Goal: Information Seeking & Learning: Learn about a topic

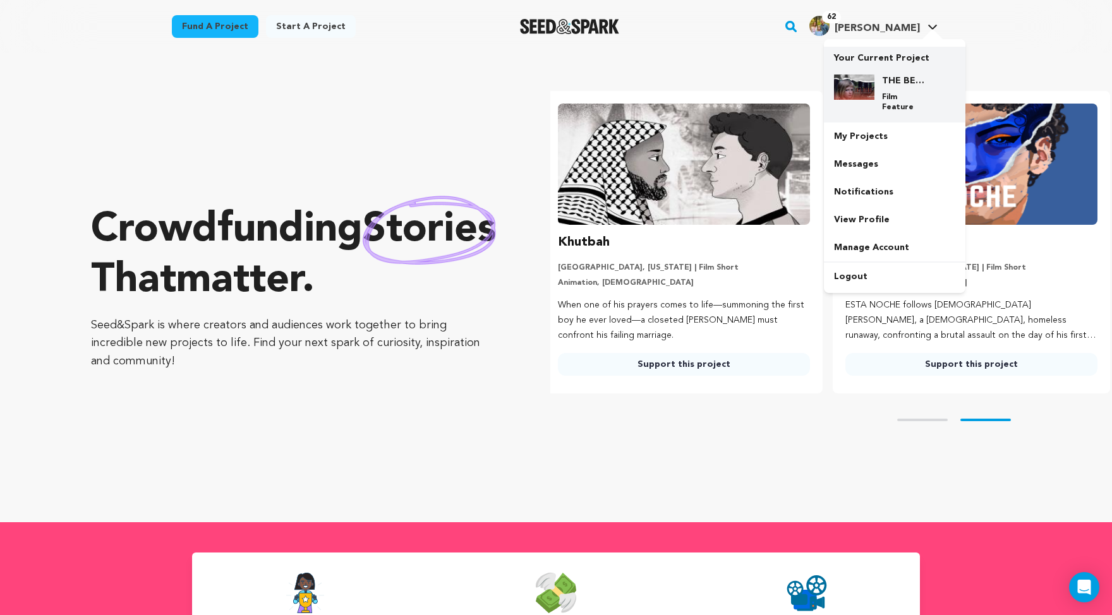
scroll to position [0, 292]
click at [927, 87] on h4 "THE BEND post-production" at bounding box center [904, 81] width 45 height 13
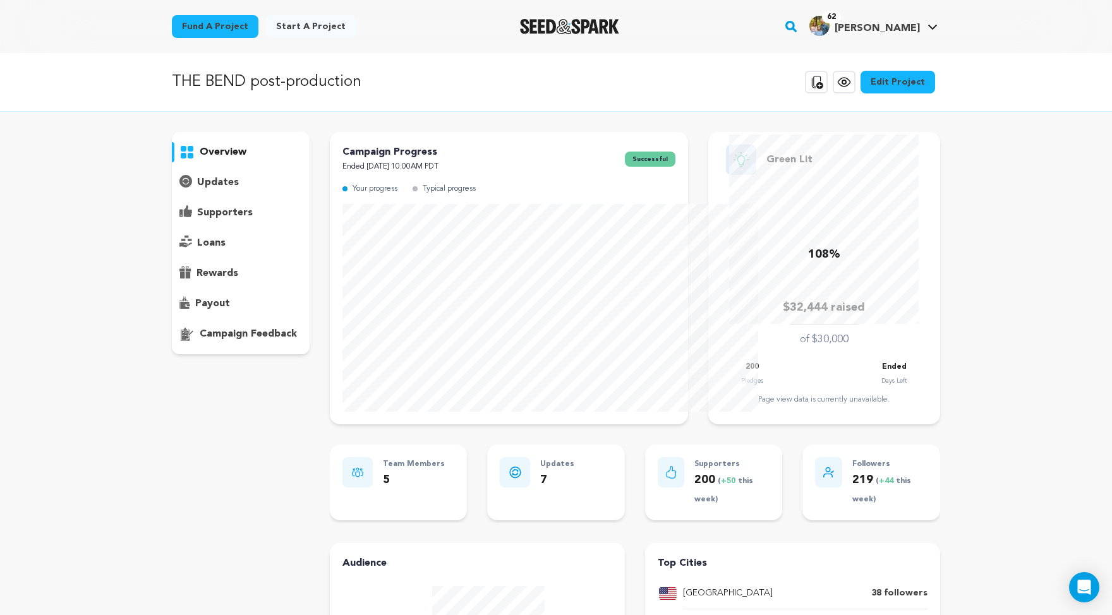
click at [197, 220] on p "supporters" at bounding box center [225, 212] width 56 height 15
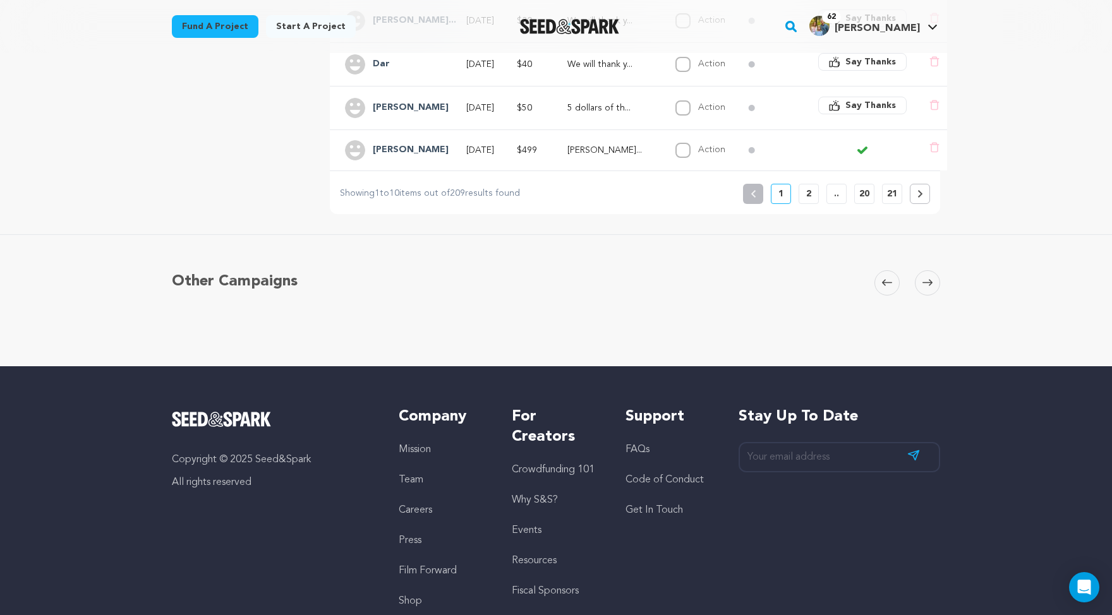
scroll to position [604, 0]
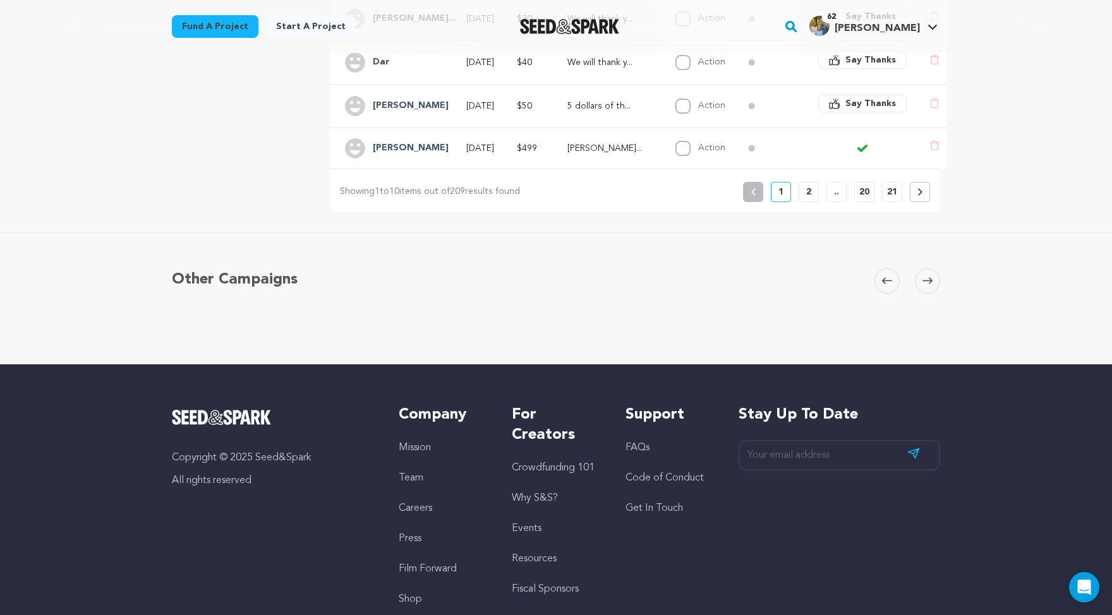
click at [897, 198] on p "21" at bounding box center [892, 192] width 10 height 13
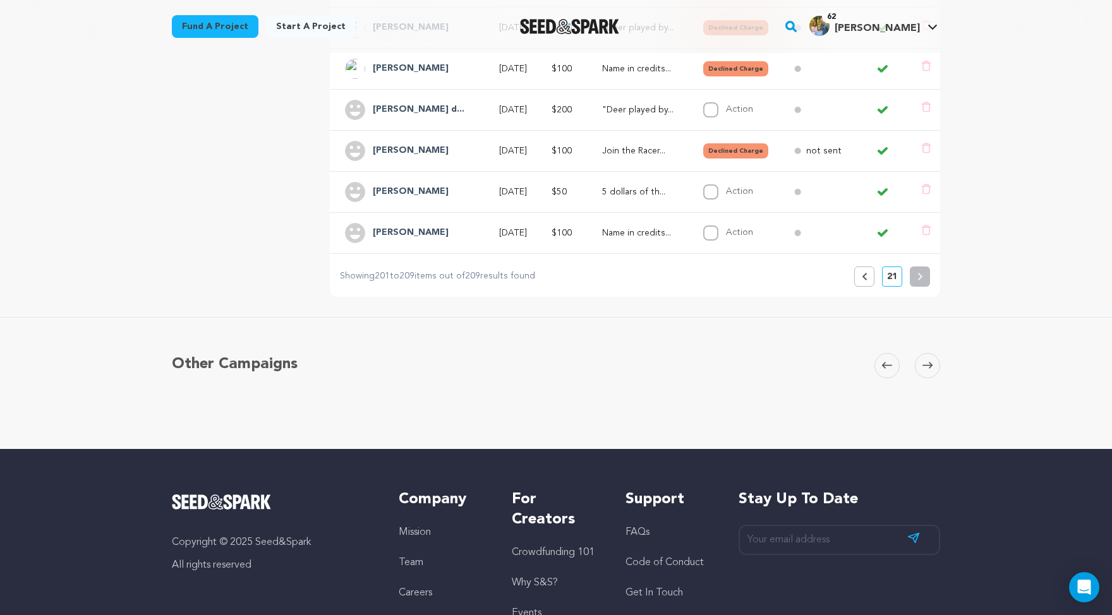
scroll to position [471, 0]
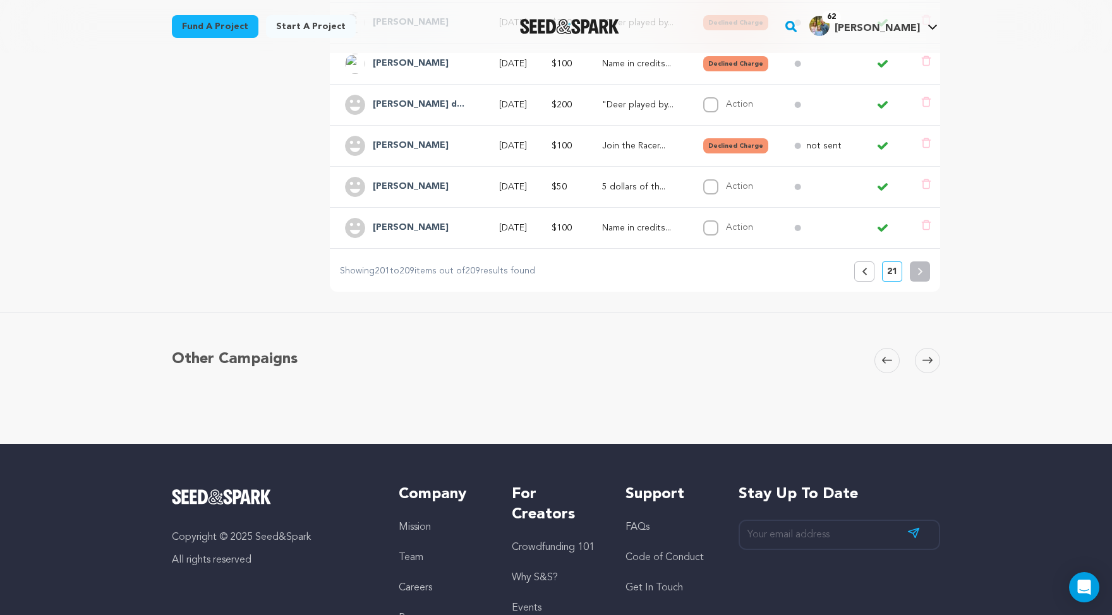
click at [874, 282] on button "Previous" at bounding box center [864, 272] width 20 height 20
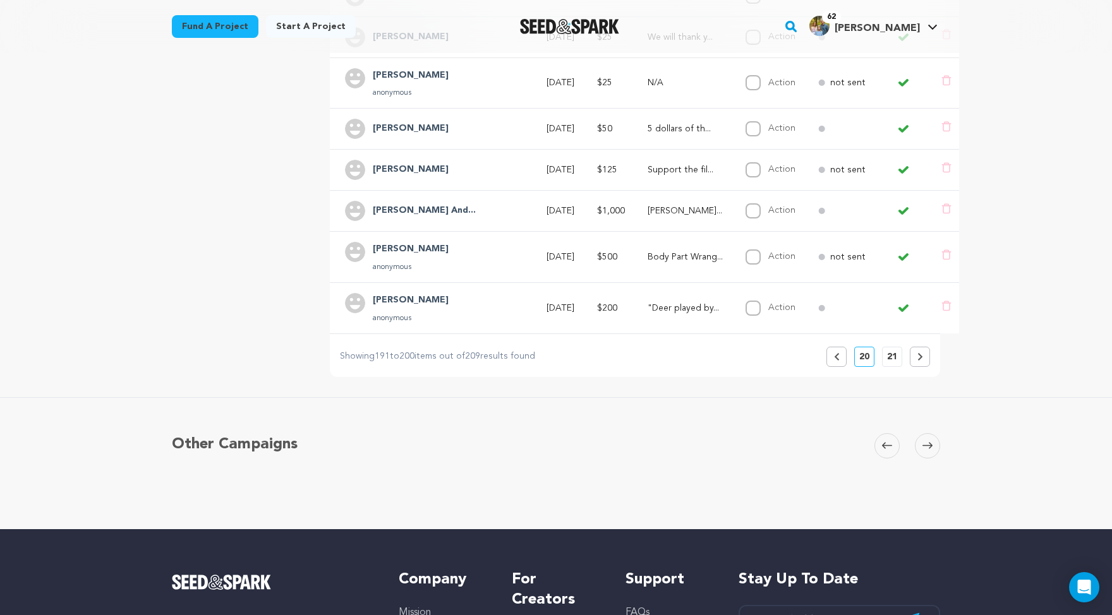
scroll to position [510, 0]
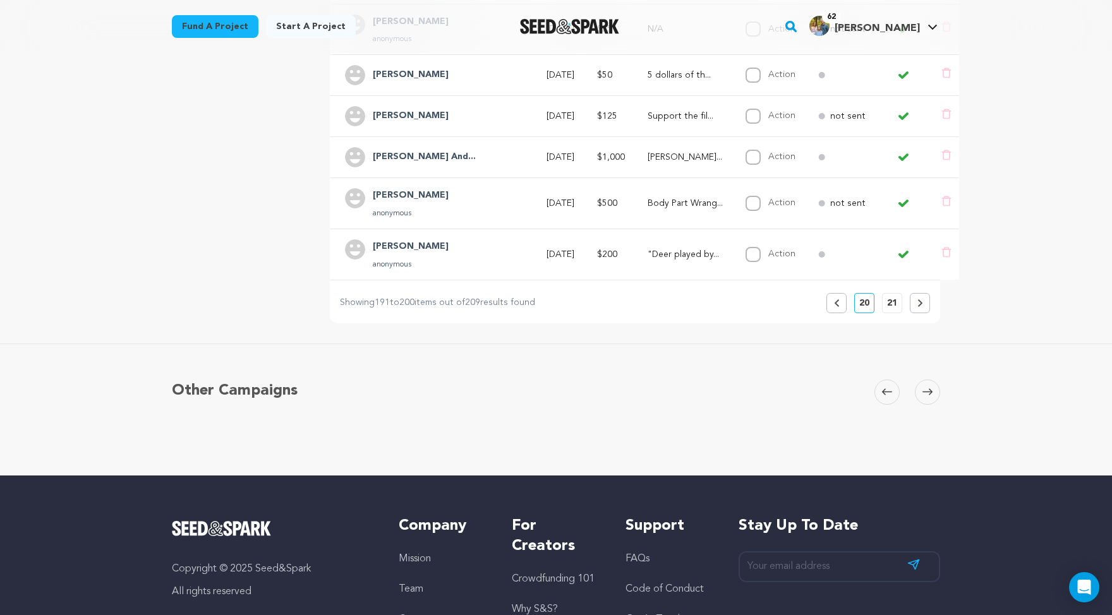
click at [838, 307] on icon at bounding box center [836, 303] width 4 height 8
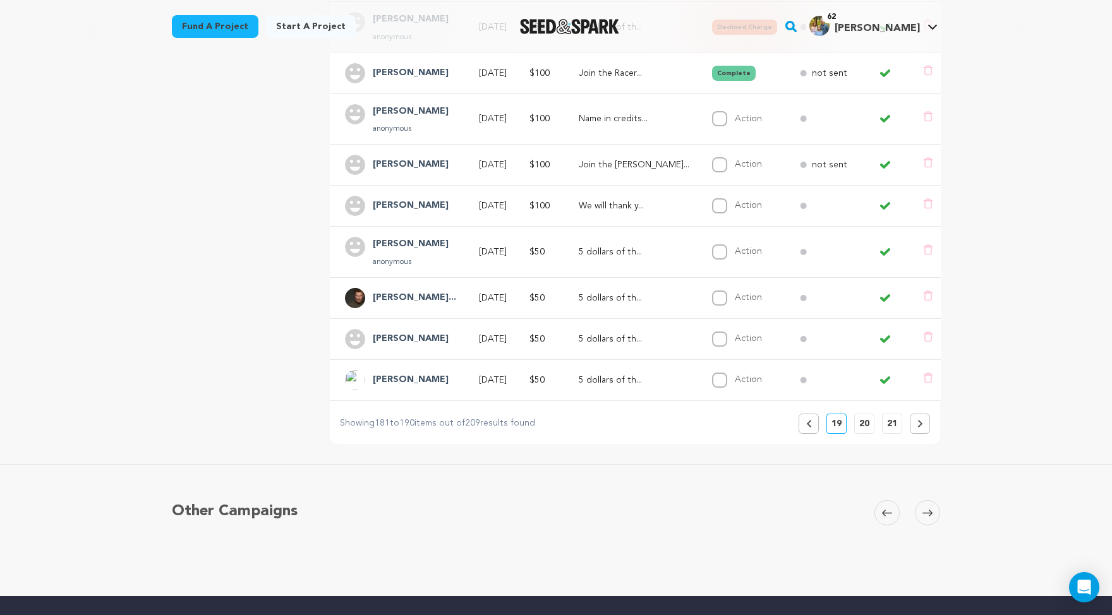
scroll to position [467, 0]
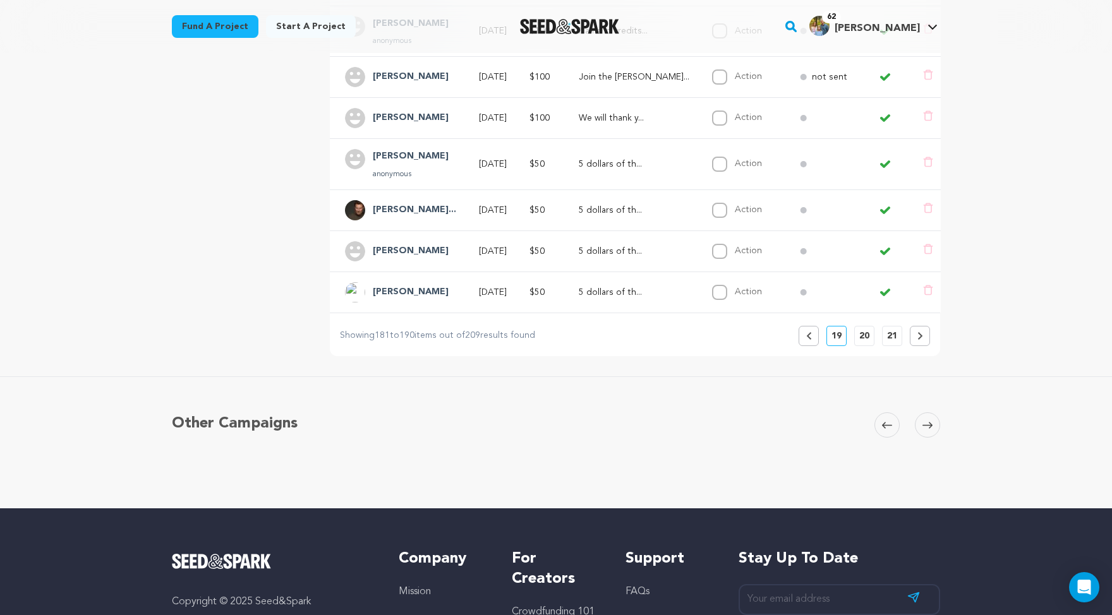
click at [812, 340] on icon at bounding box center [809, 336] width 6 height 8
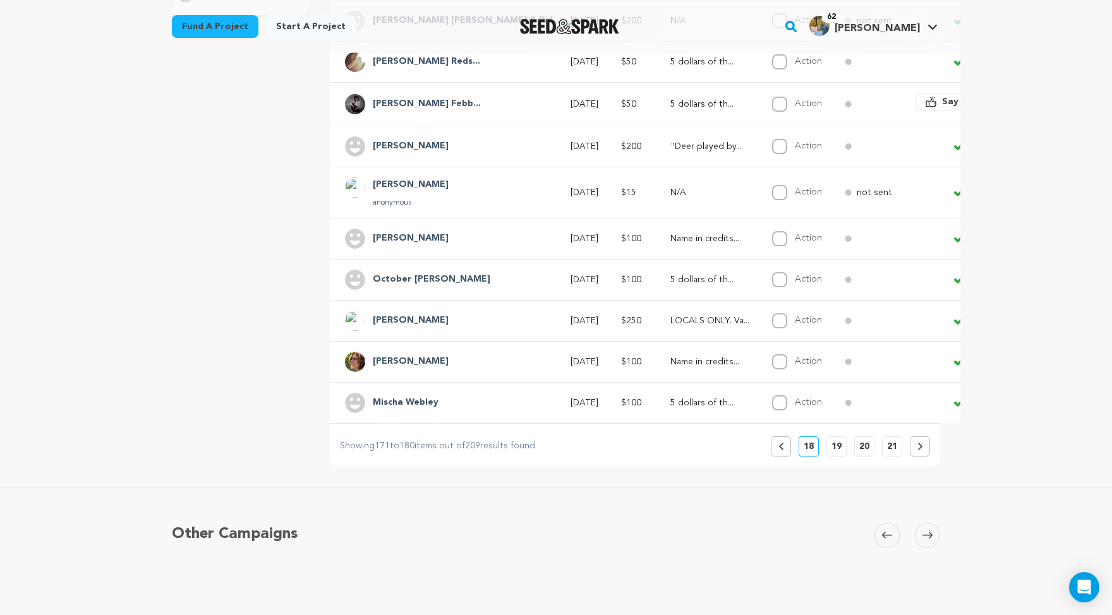
scroll to position [399, 0]
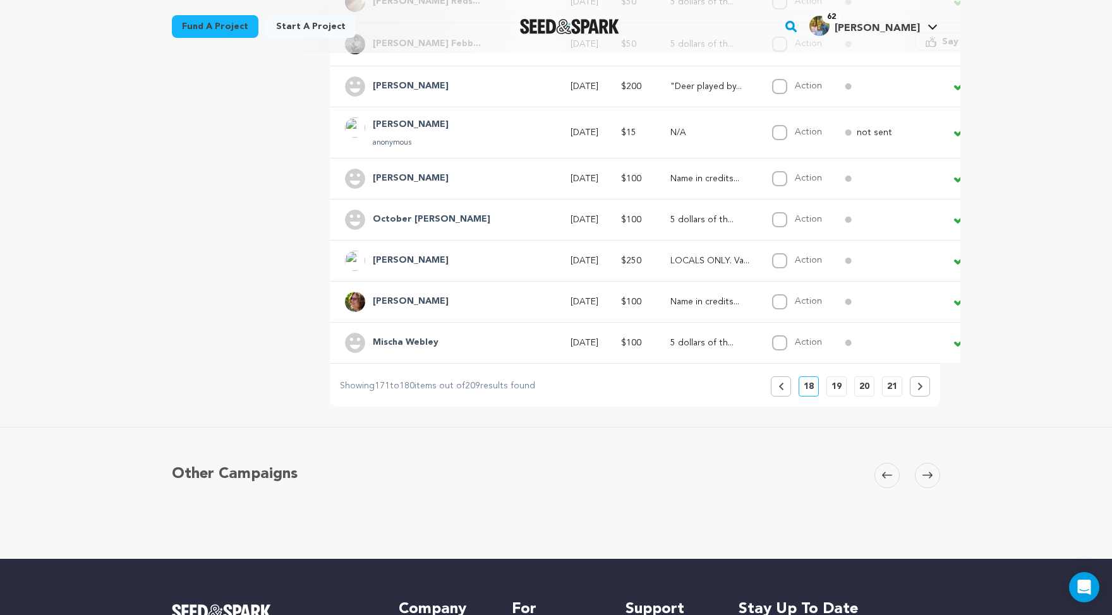
click at [791, 397] on button "Previous" at bounding box center [781, 386] width 20 height 20
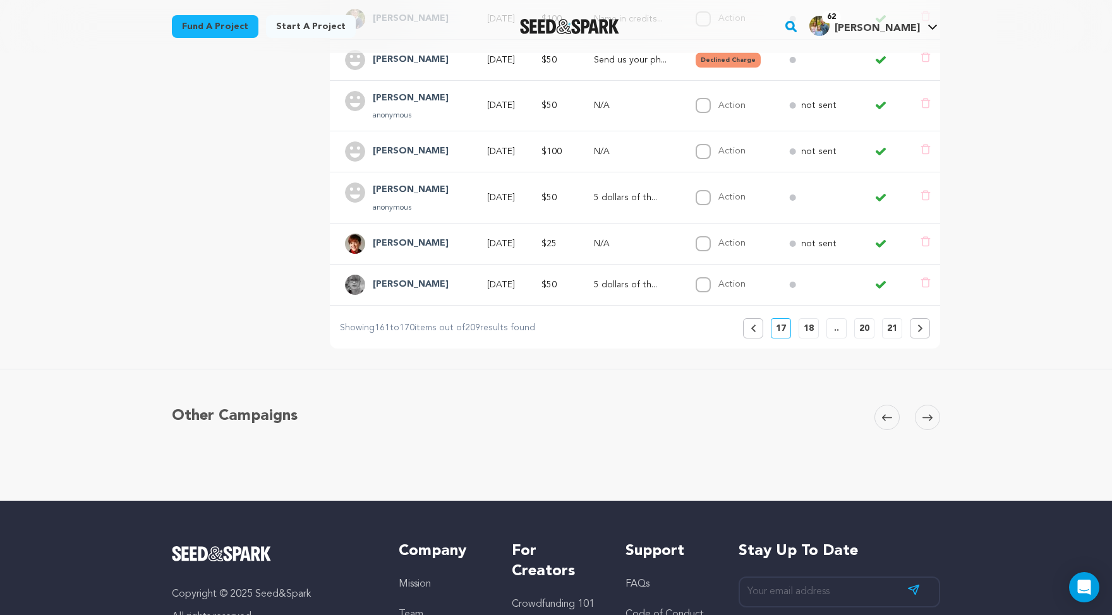
scroll to position [476, 0]
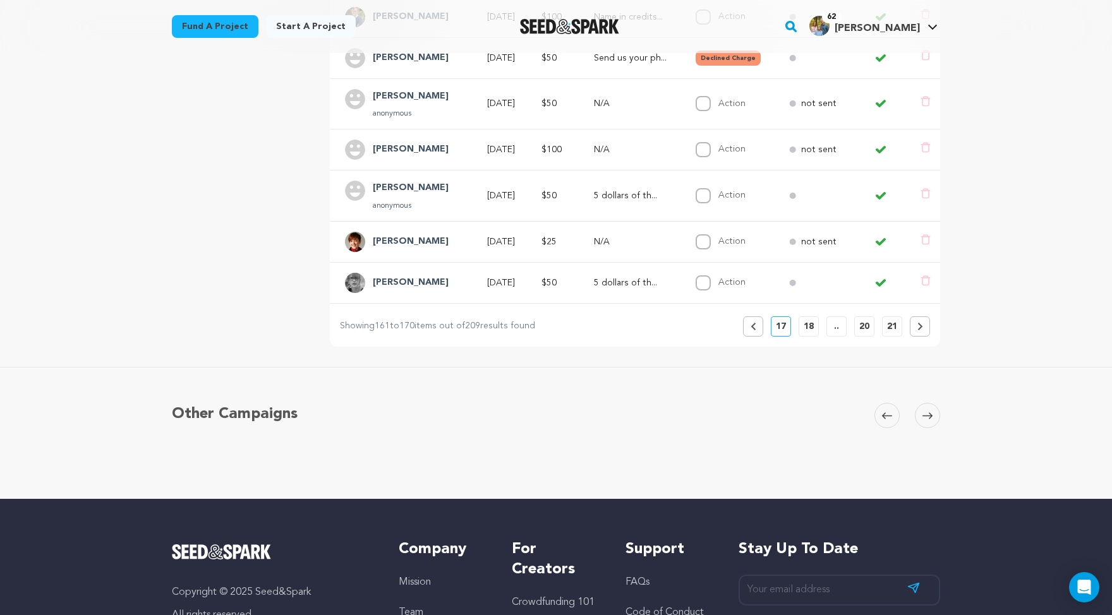
click at [756, 330] on icon at bounding box center [753, 327] width 6 height 8
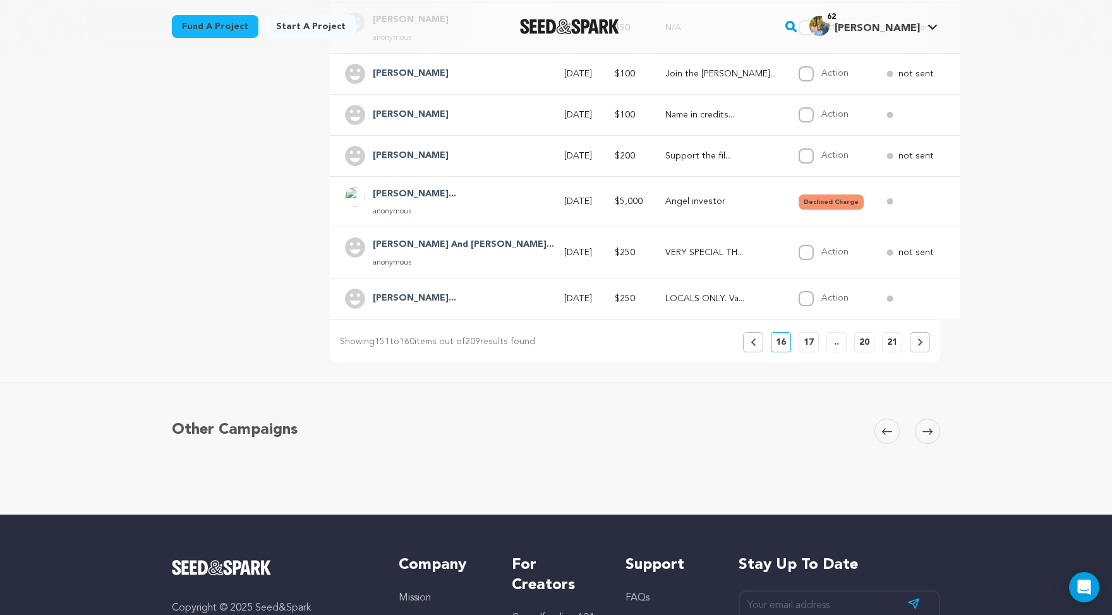
scroll to position [467, 0]
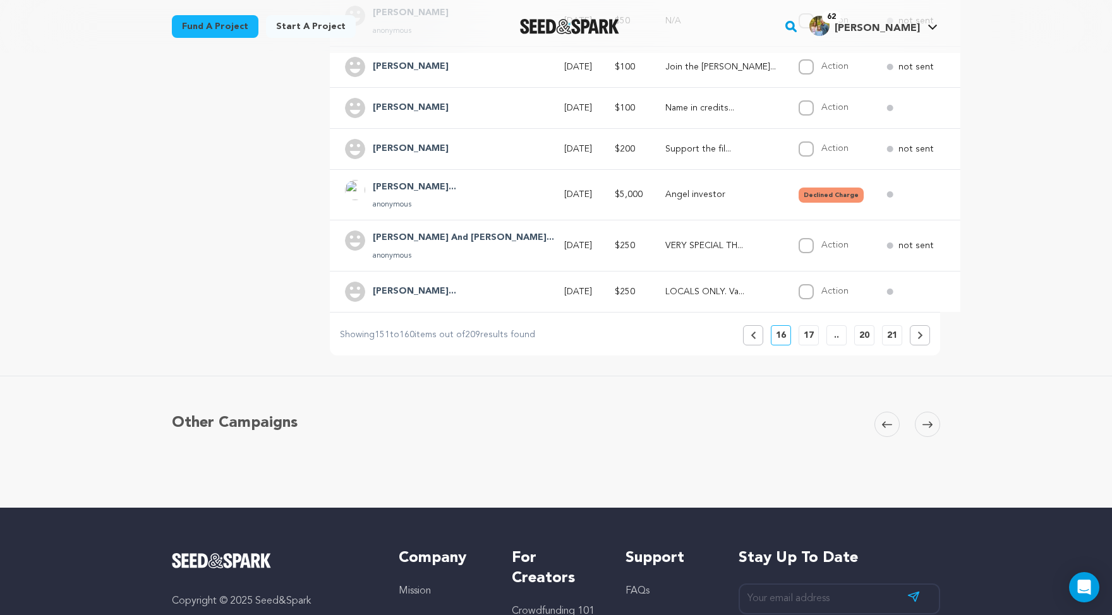
click at [763, 346] on button "Previous" at bounding box center [753, 335] width 20 height 20
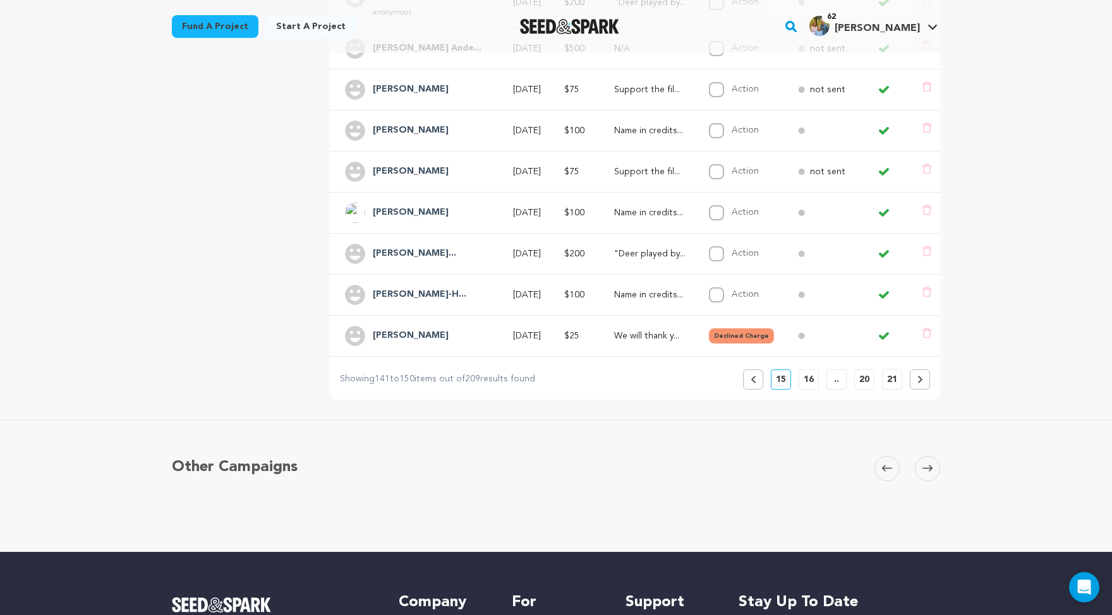
scroll to position [404, 0]
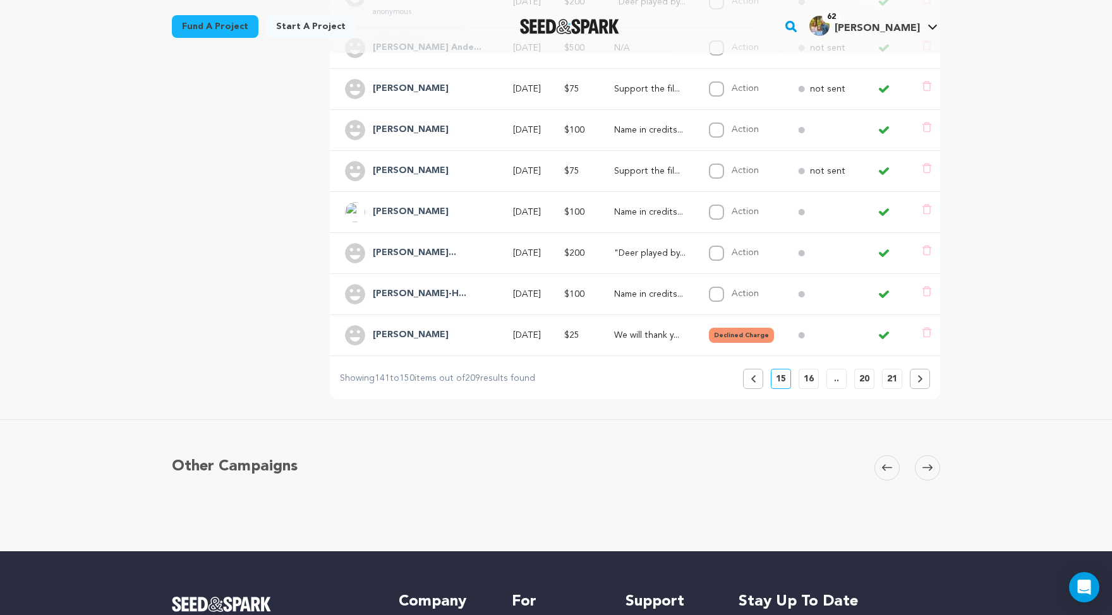
click at [756, 383] on icon at bounding box center [753, 379] width 6 height 8
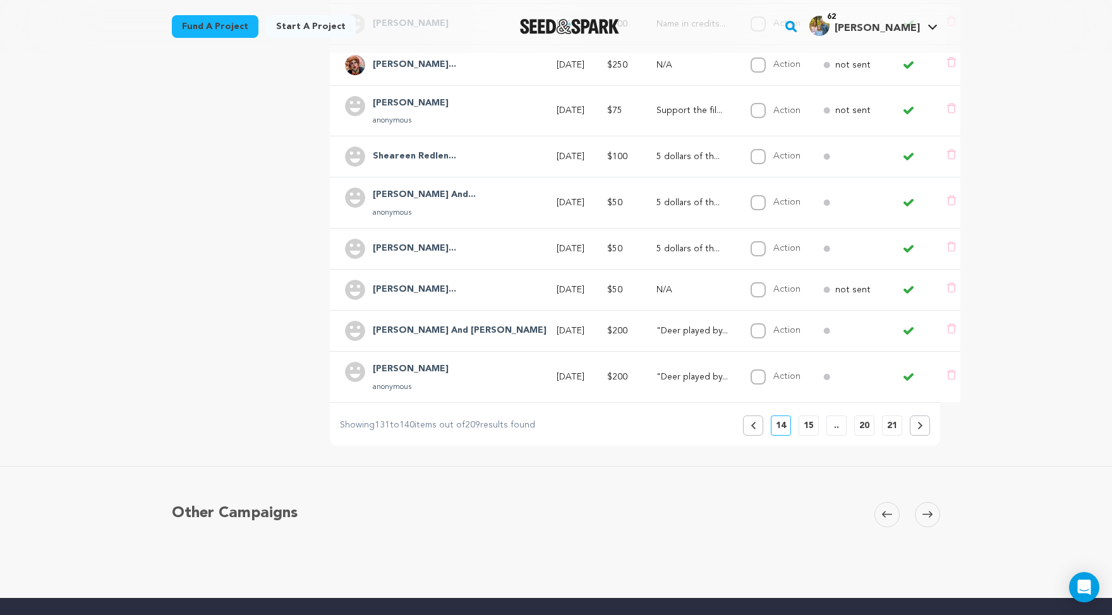
scroll to position [698, 0]
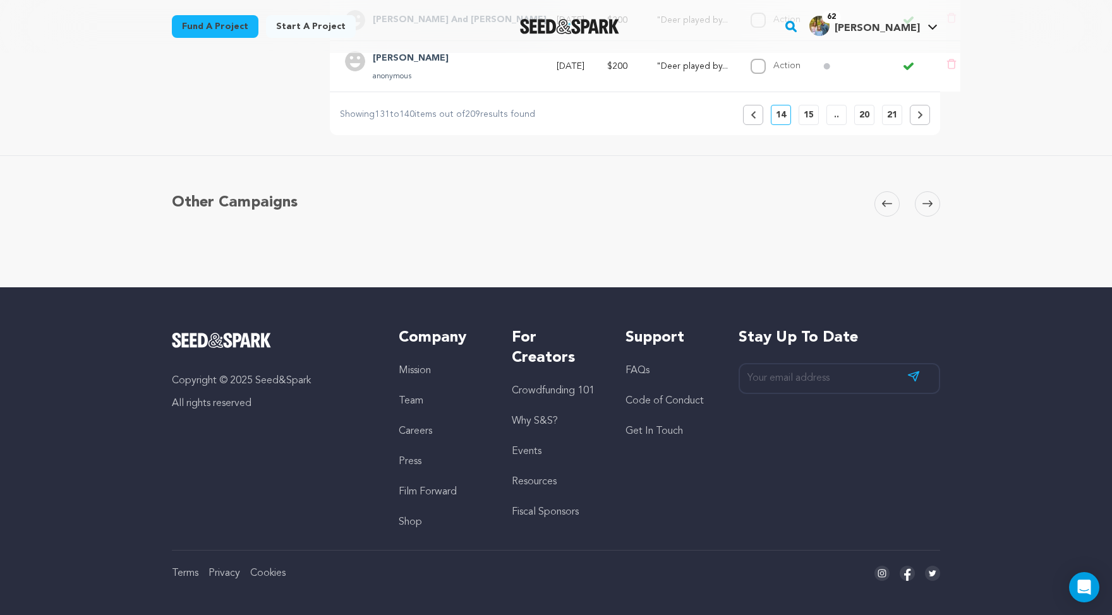
click at [763, 125] on button "Previous" at bounding box center [753, 115] width 20 height 20
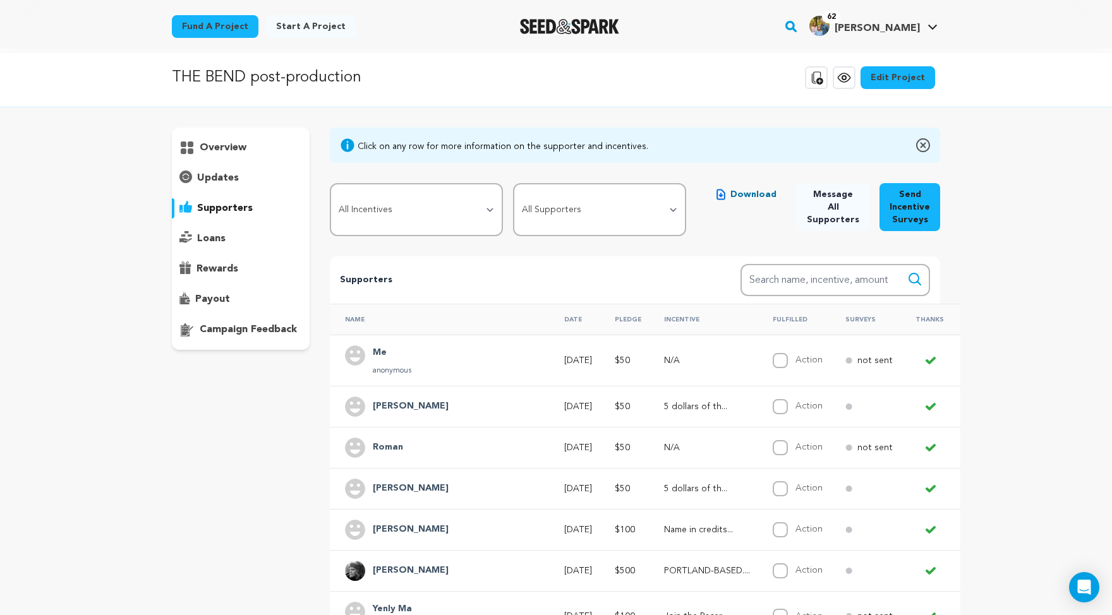
scroll to position [0, 0]
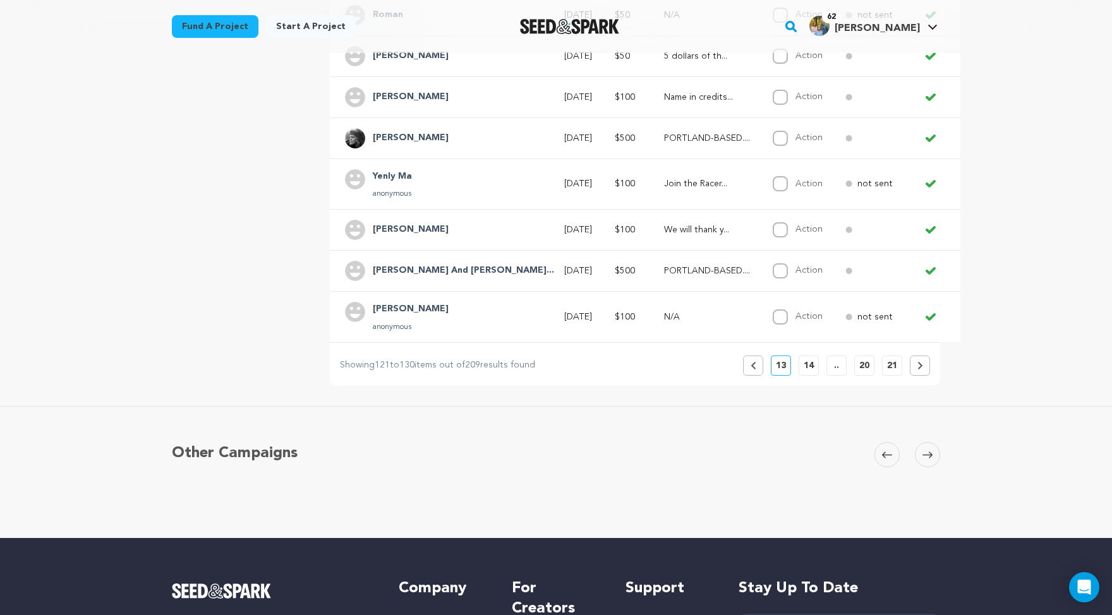
click at [763, 376] on button "Previous" at bounding box center [753, 366] width 20 height 20
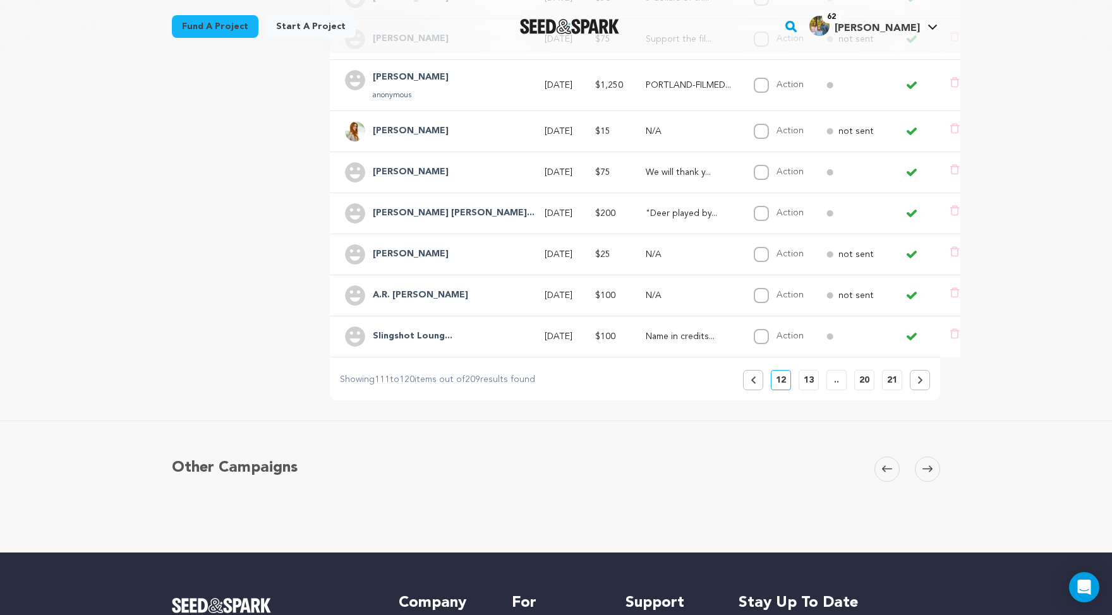
click at [763, 390] on button "Previous" at bounding box center [753, 380] width 20 height 20
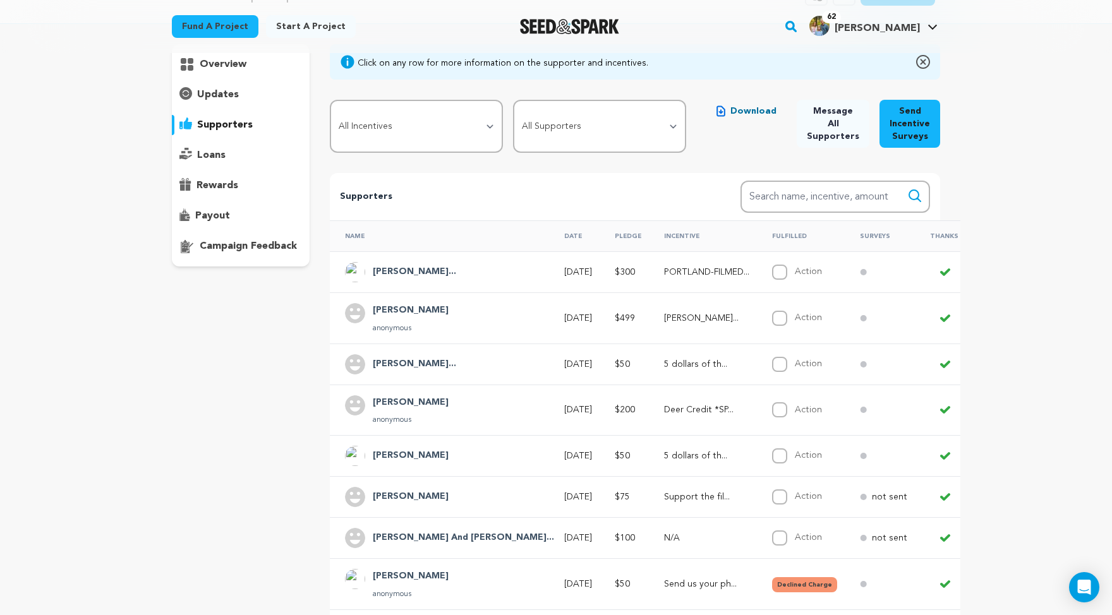
scroll to position [450, 0]
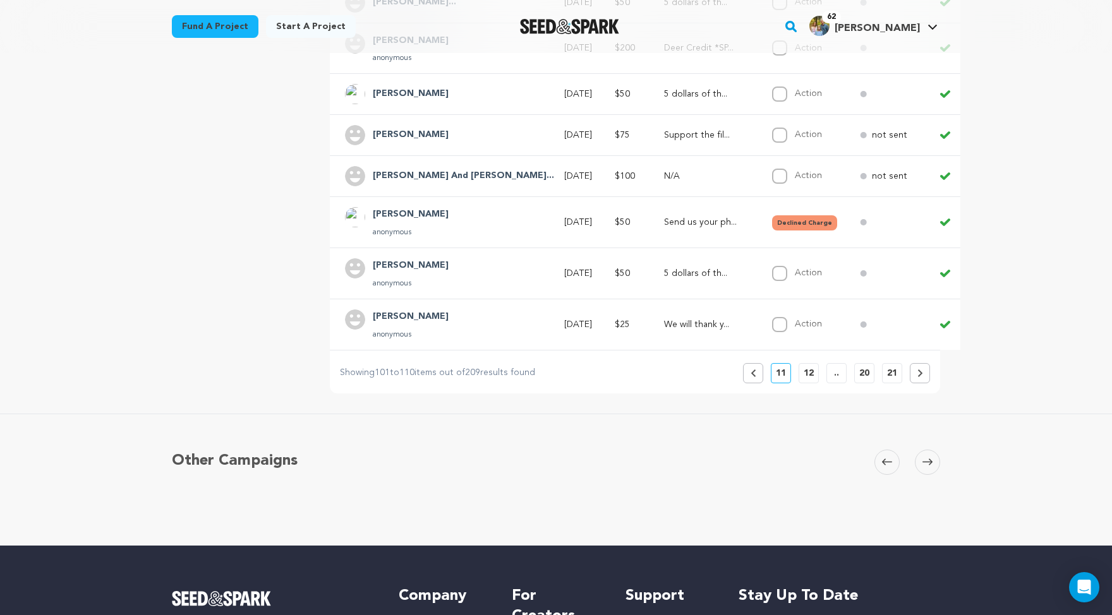
click at [763, 383] on button "Previous" at bounding box center [753, 373] width 20 height 20
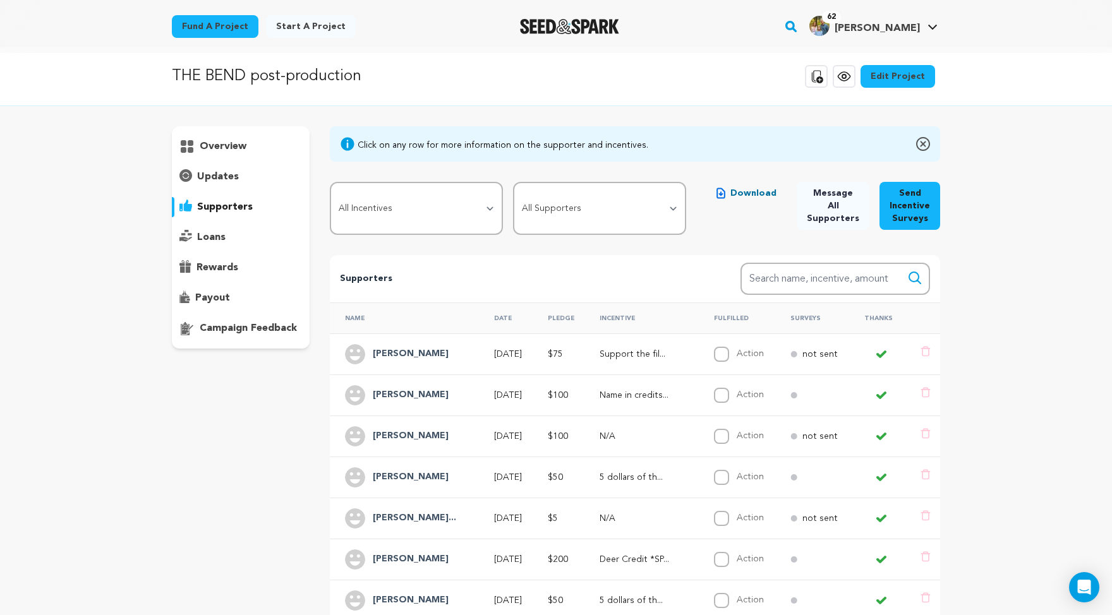
scroll to position [0, 0]
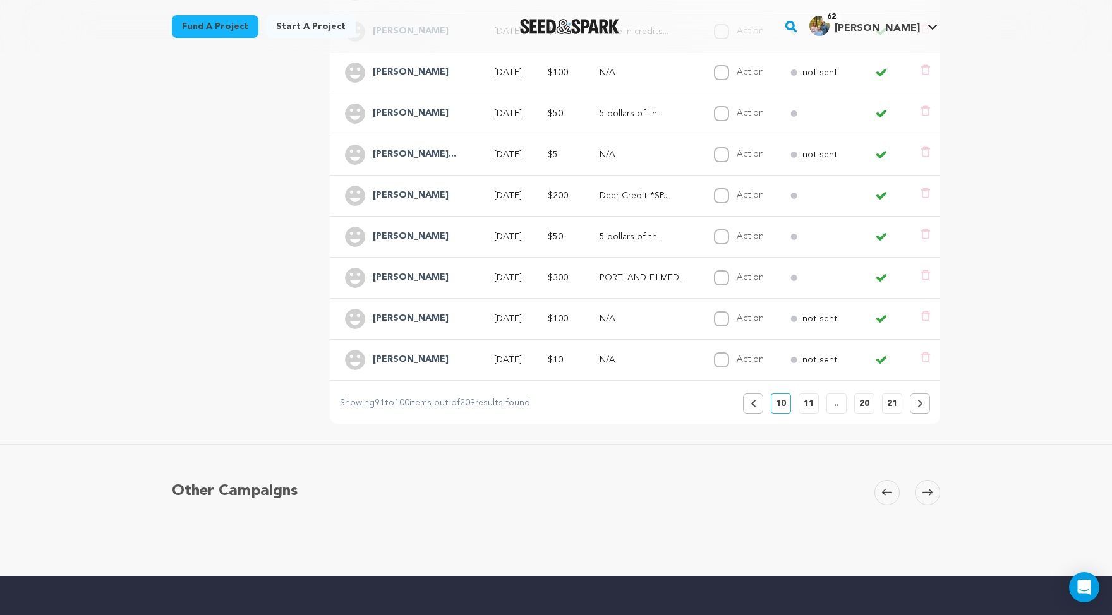
click at [763, 414] on button "Previous" at bounding box center [753, 404] width 20 height 20
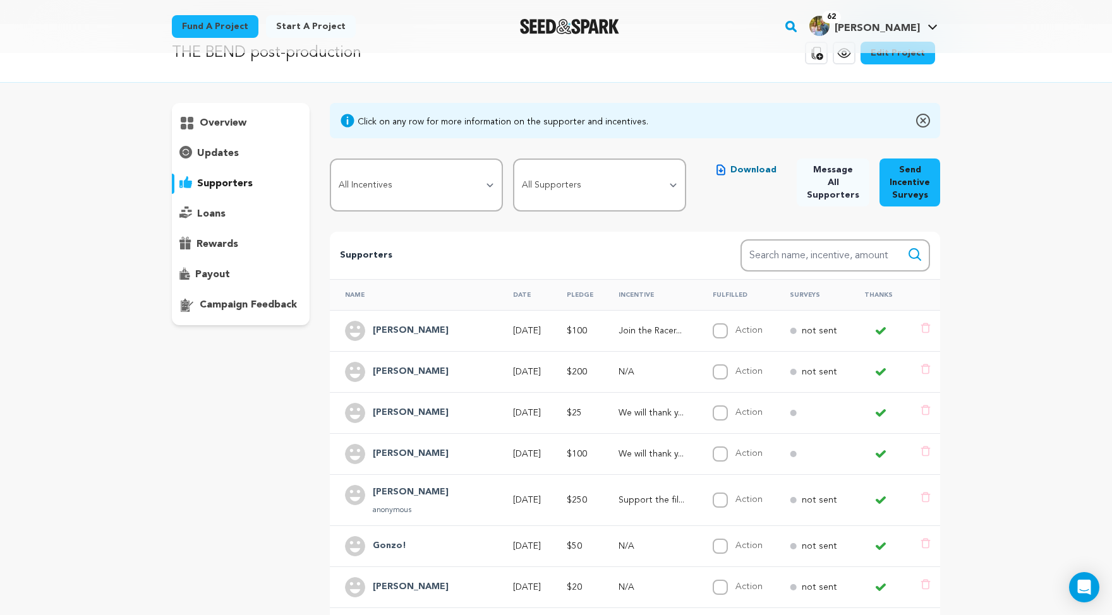
scroll to position [6, 0]
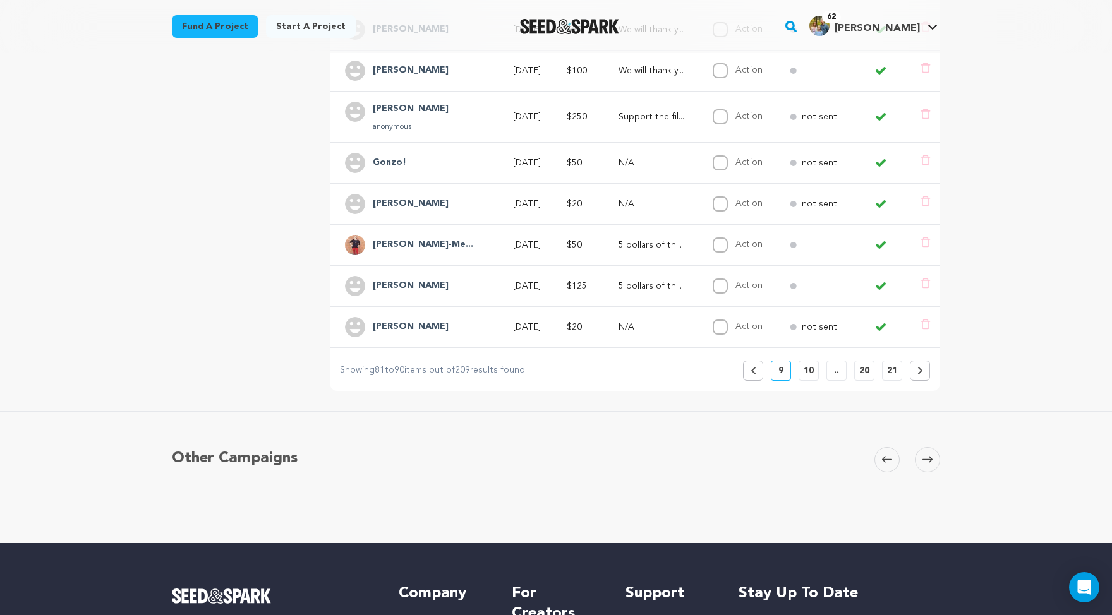
click at [755, 375] on icon at bounding box center [752, 371] width 4 height 8
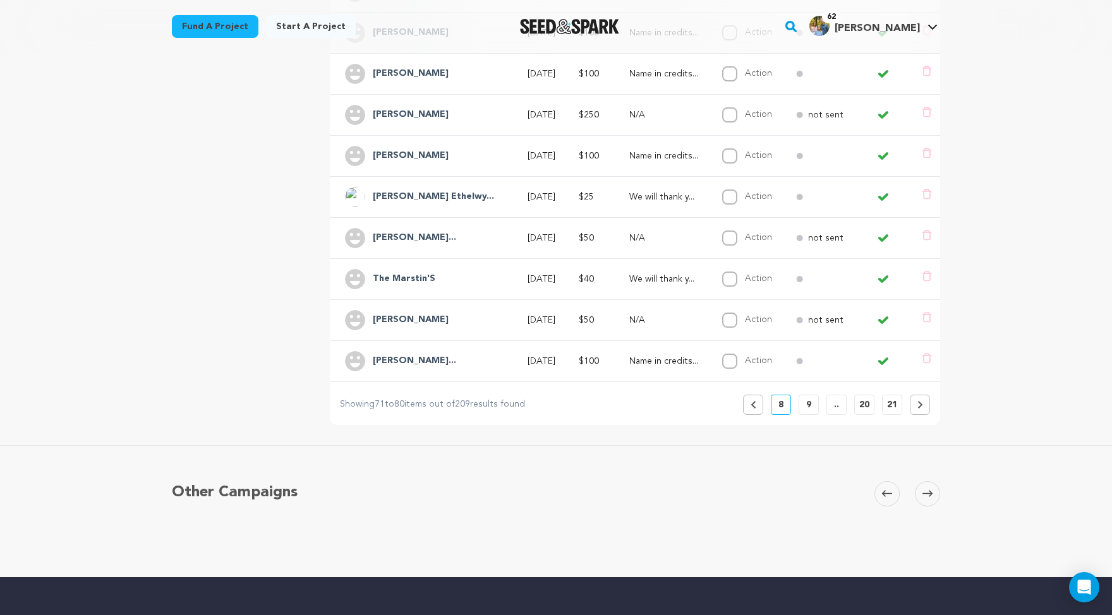
click at [763, 415] on button "Previous" at bounding box center [753, 405] width 20 height 20
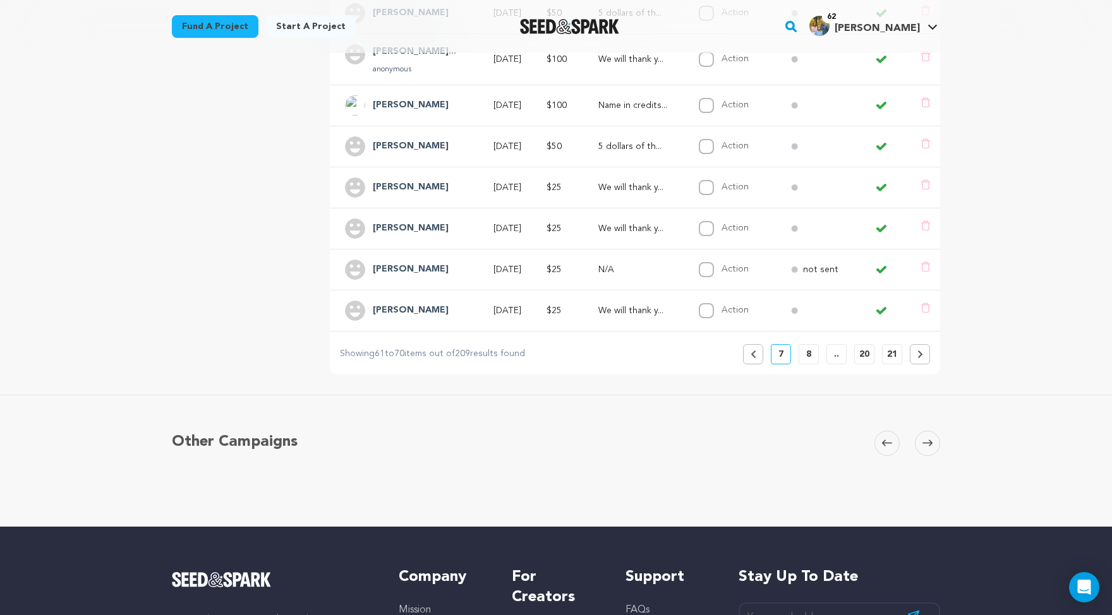
scroll to position [586, 0]
